Goal: Browse casually

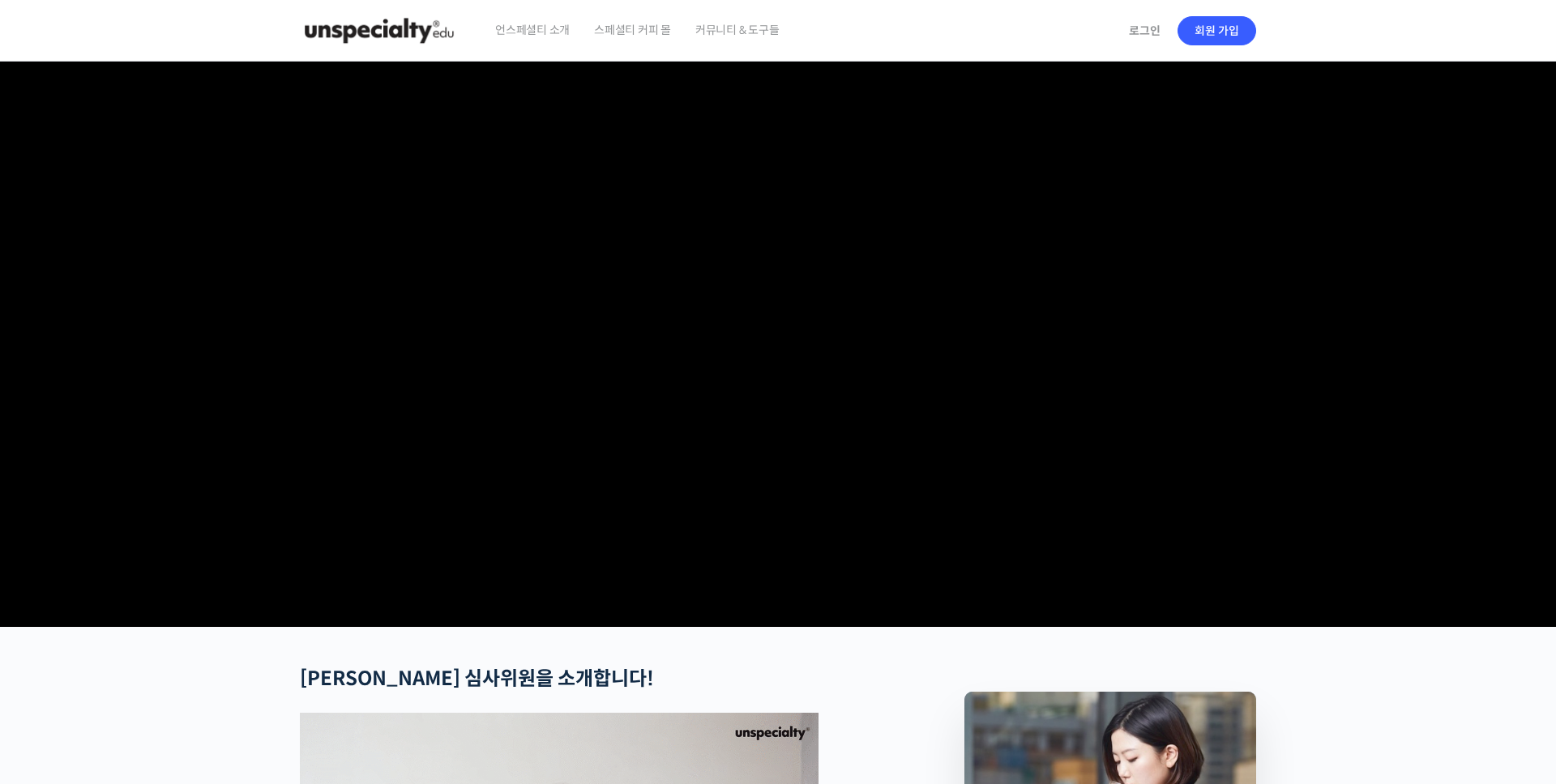
click at [1051, 328] on video at bounding box center [778, 341] width 956 height 559
click at [785, 372] on video at bounding box center [778, 341] width 956 height 559
click at [309, 26] on img at bounding box center [379, 30] width 159 height 49
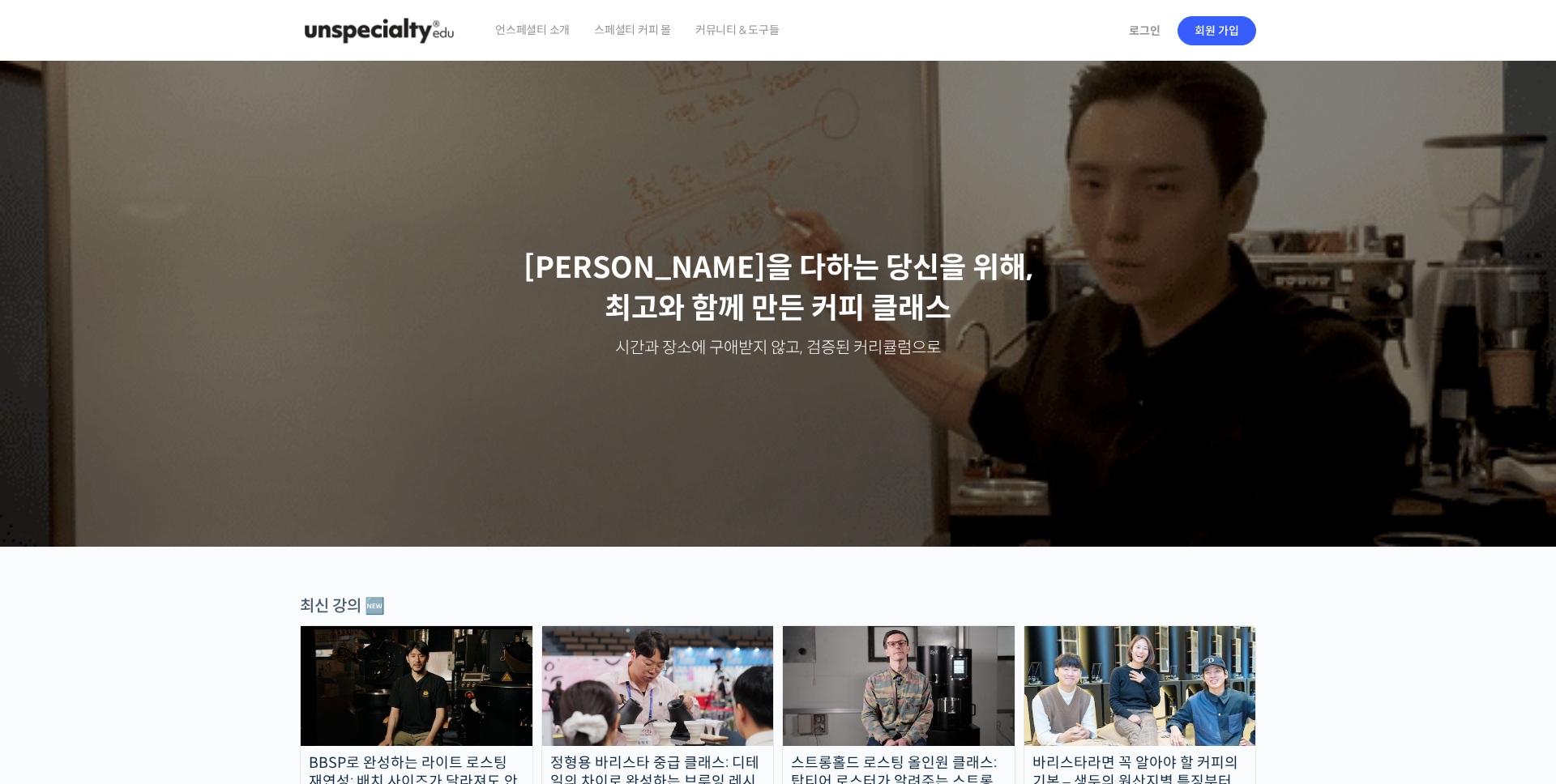
click at [731, 41] on span "커뮤니티 & 도구들" at bounding box center [736, 30] width 84 height 62
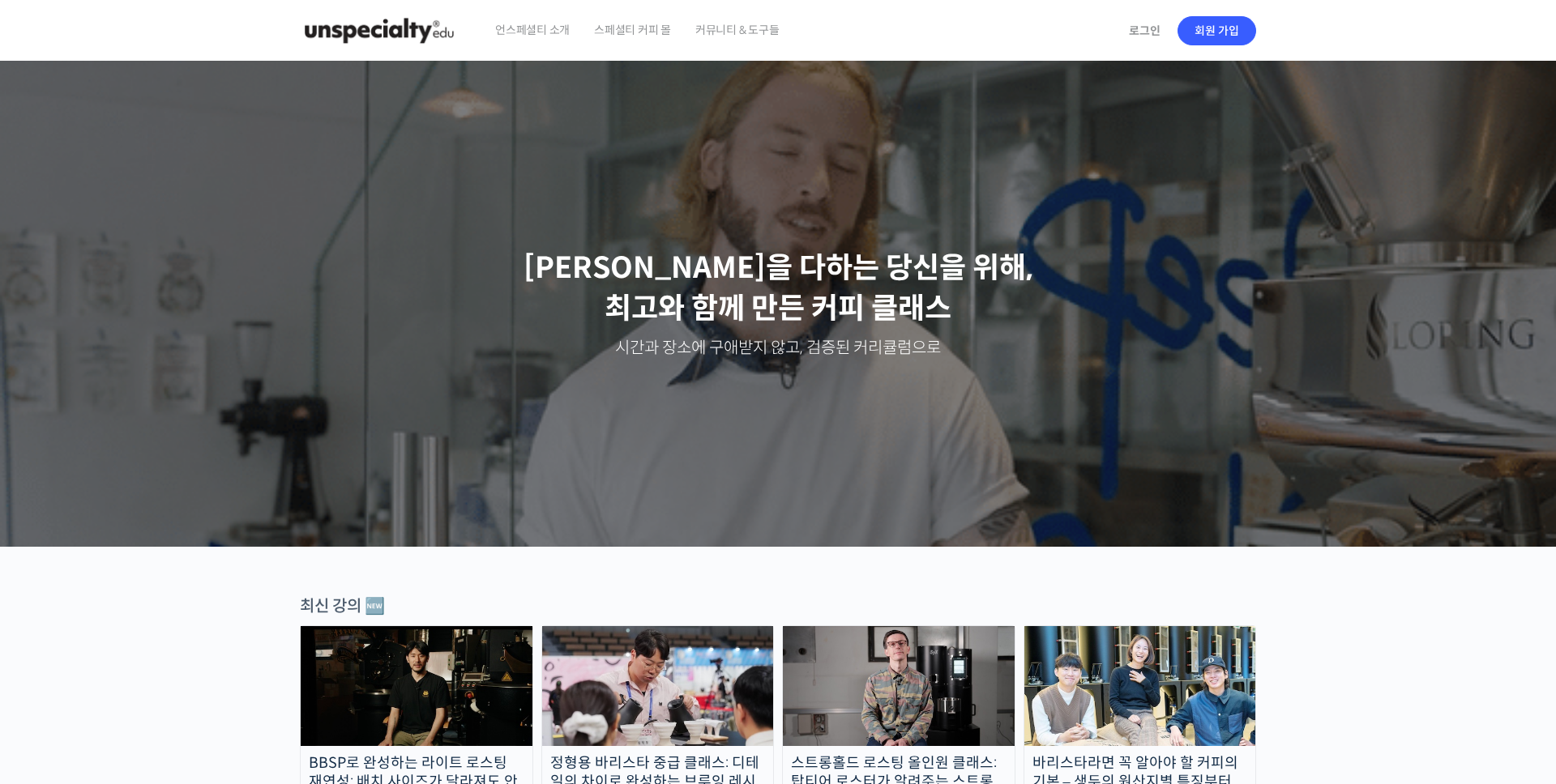
click at [731, 41] on span "커뮤니티 & 도구들" at bounding box center [736, 30] width 84 height 62
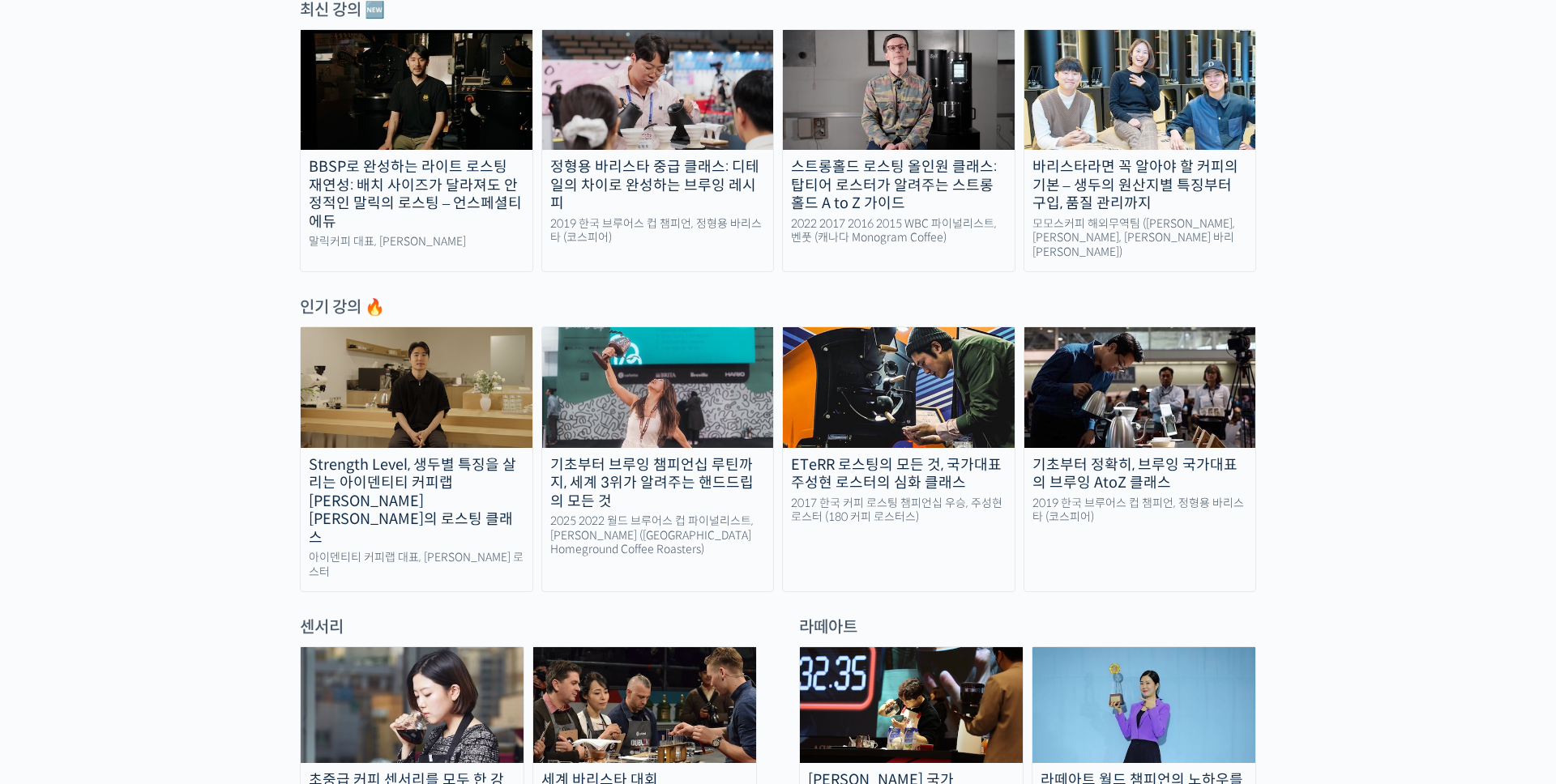
scroll to position [434, 0]
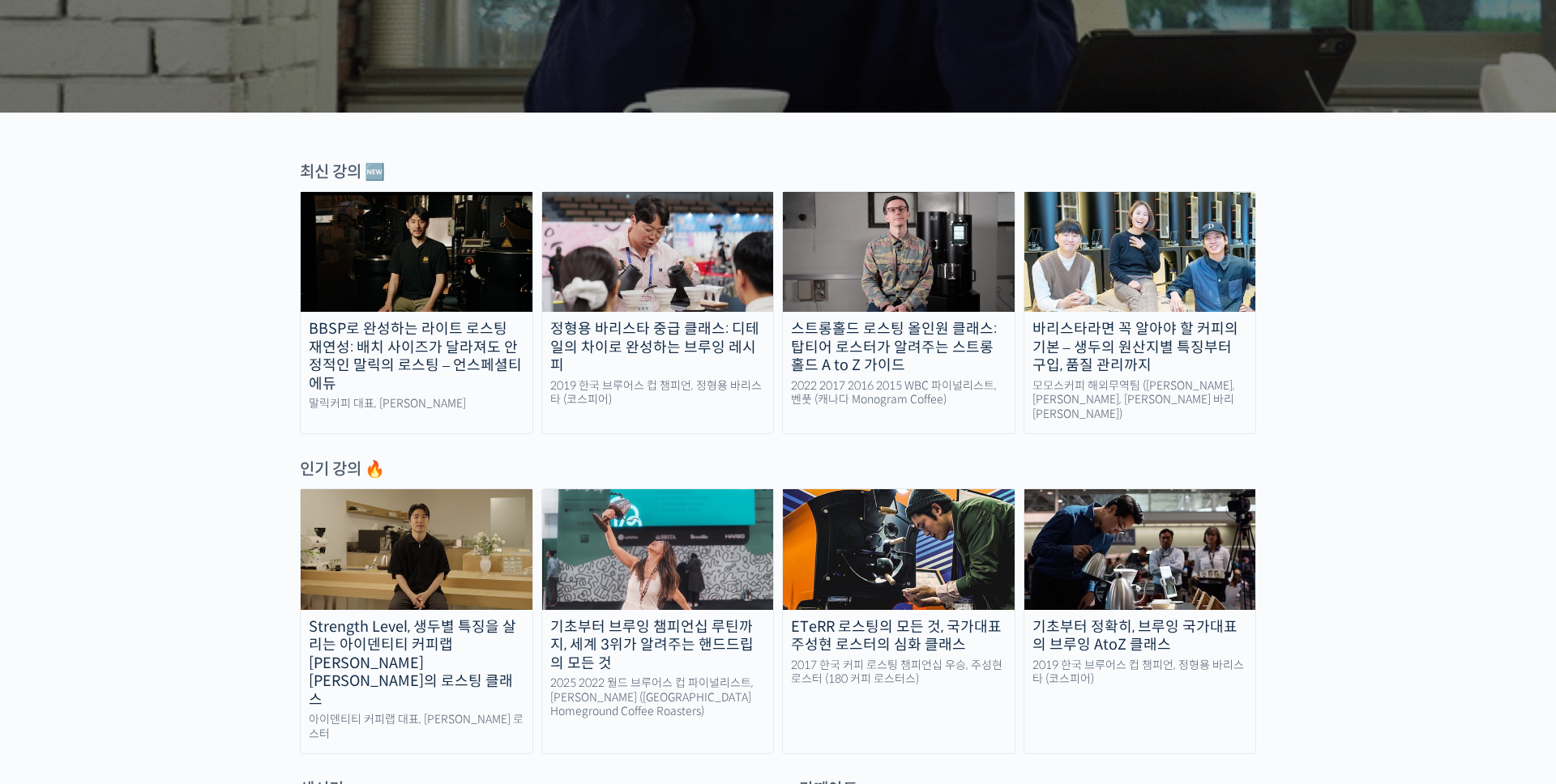
click at [330, 172] on div "최신 강의 🆕" at bounding box center [778, 172] width 956 height 22
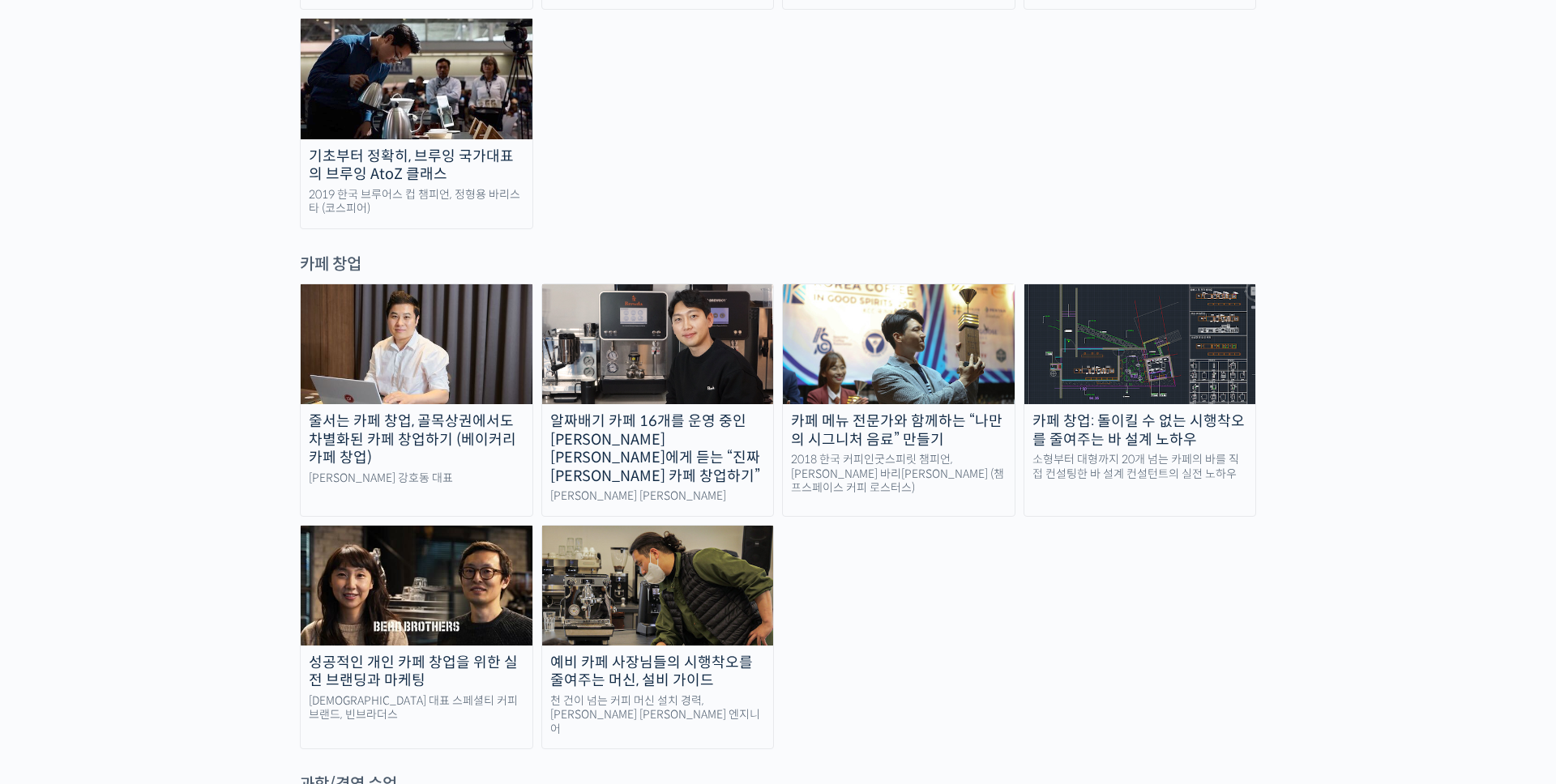
scroll to position [3251, 0]
